Goal: Book appointment/travel/reservation

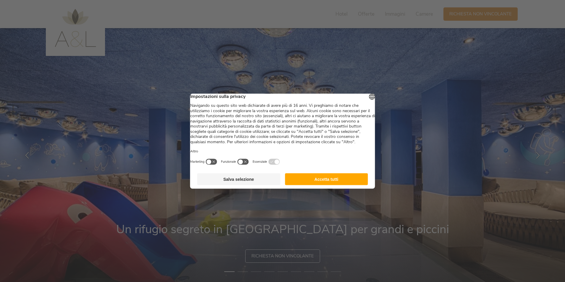
click at [327, 181] on button "Accetta tutti" at bounding box center [326, 179] width 83 height 12
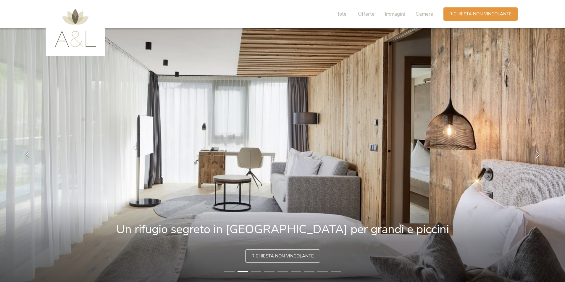
click at [538, 153] on icon at bounding box center [538, 154] width 7 height 7
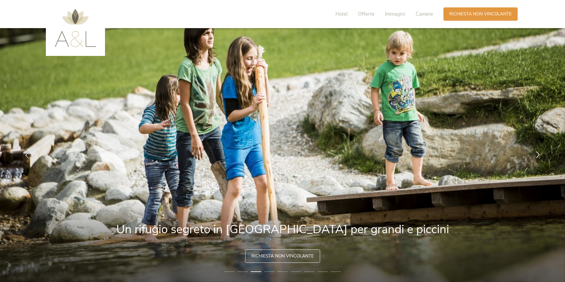
click at [538, 153] on icon at bounding box center [538, 154] width 7 height 7
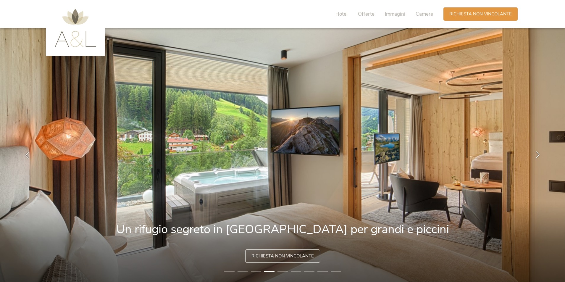
click at [538, 153] on icon at bounding box center [538, 154] width 7 height 7
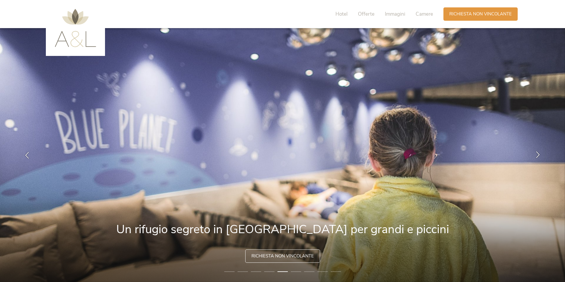
click at [538, 153] on icon at bounding box center [538, 154] width 7 height 7
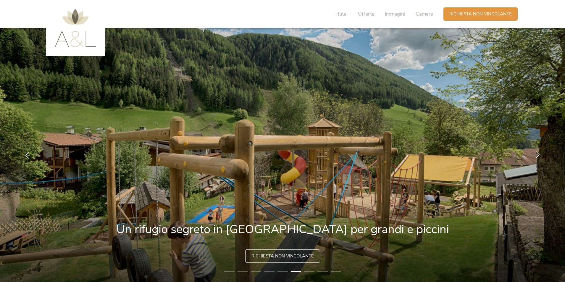
click at [538, 153] on icon at bounding box center [538, 154] width 7 height 7
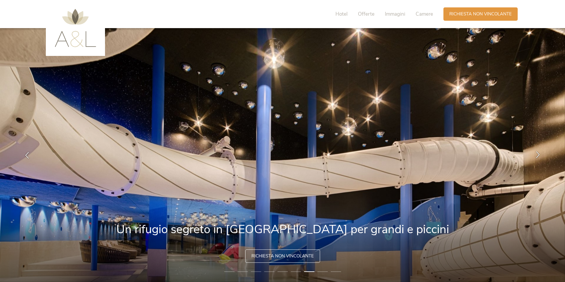
click at [538, 157] on icon at bounding box center [538, 154] width 7 height 7
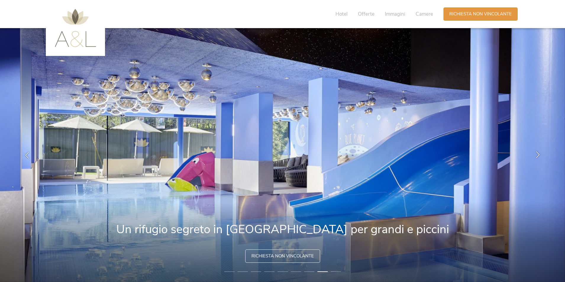
click at [538, 157] on icon at bounding box center [538, 154] width 7 height 7
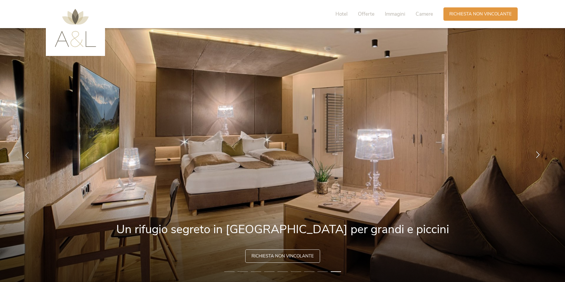
click at [538, 157] on icon at bounding box center [538, 154] width 7 height 7
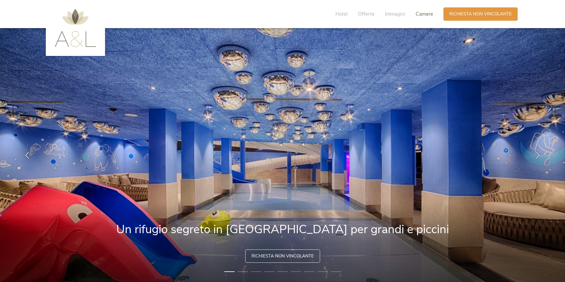
click at [420, 12] on span "Camere" at bounding box center [424, 14] width 17 height 7
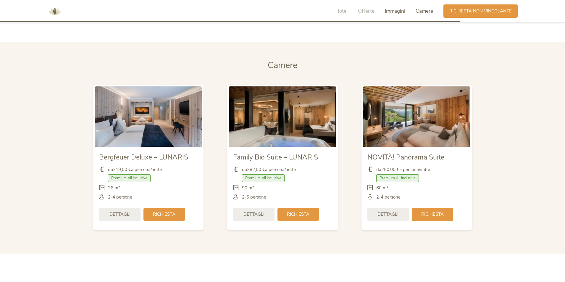
scroll to position [1419, 0]
